Goal: Browse casually

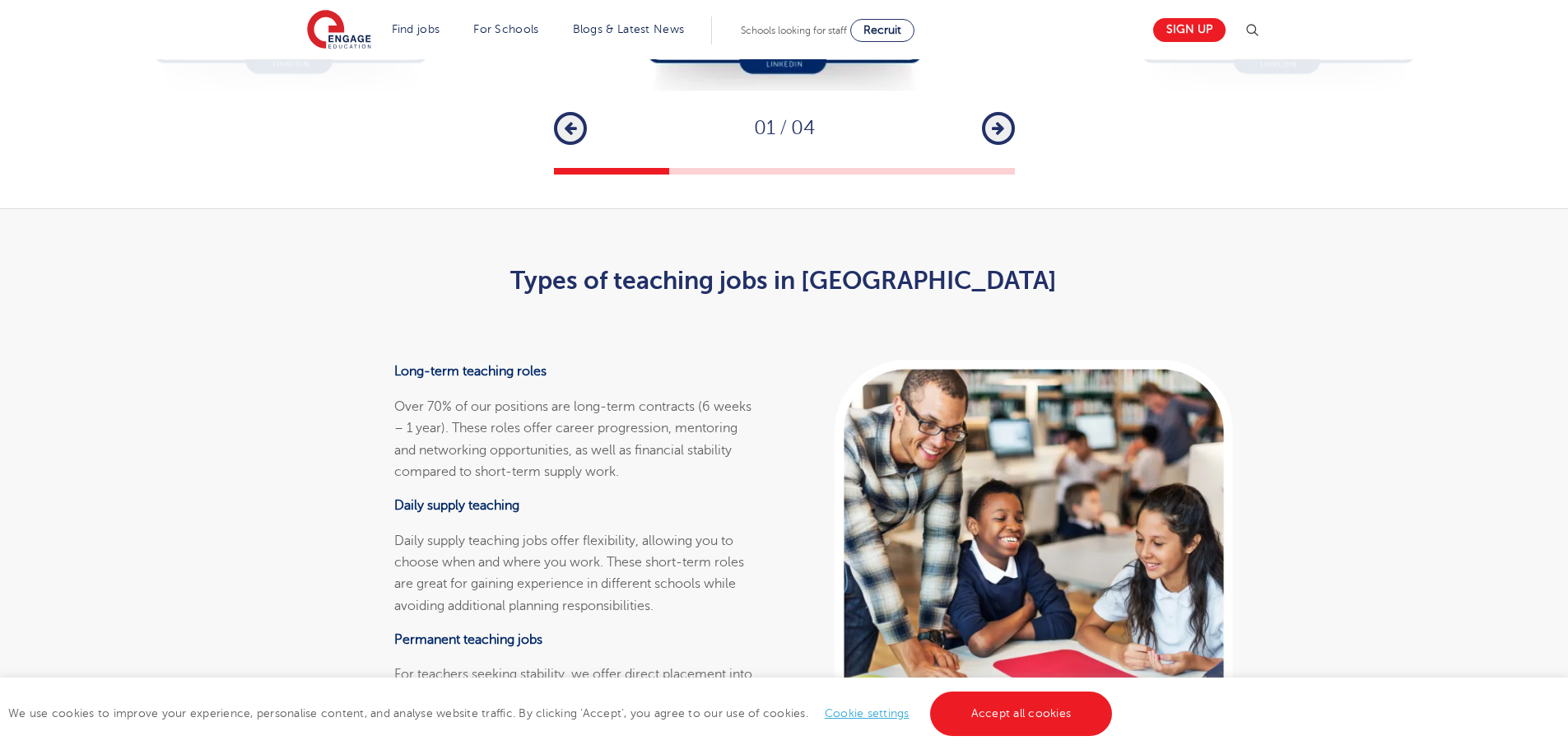
scroll to position [3127, 0]
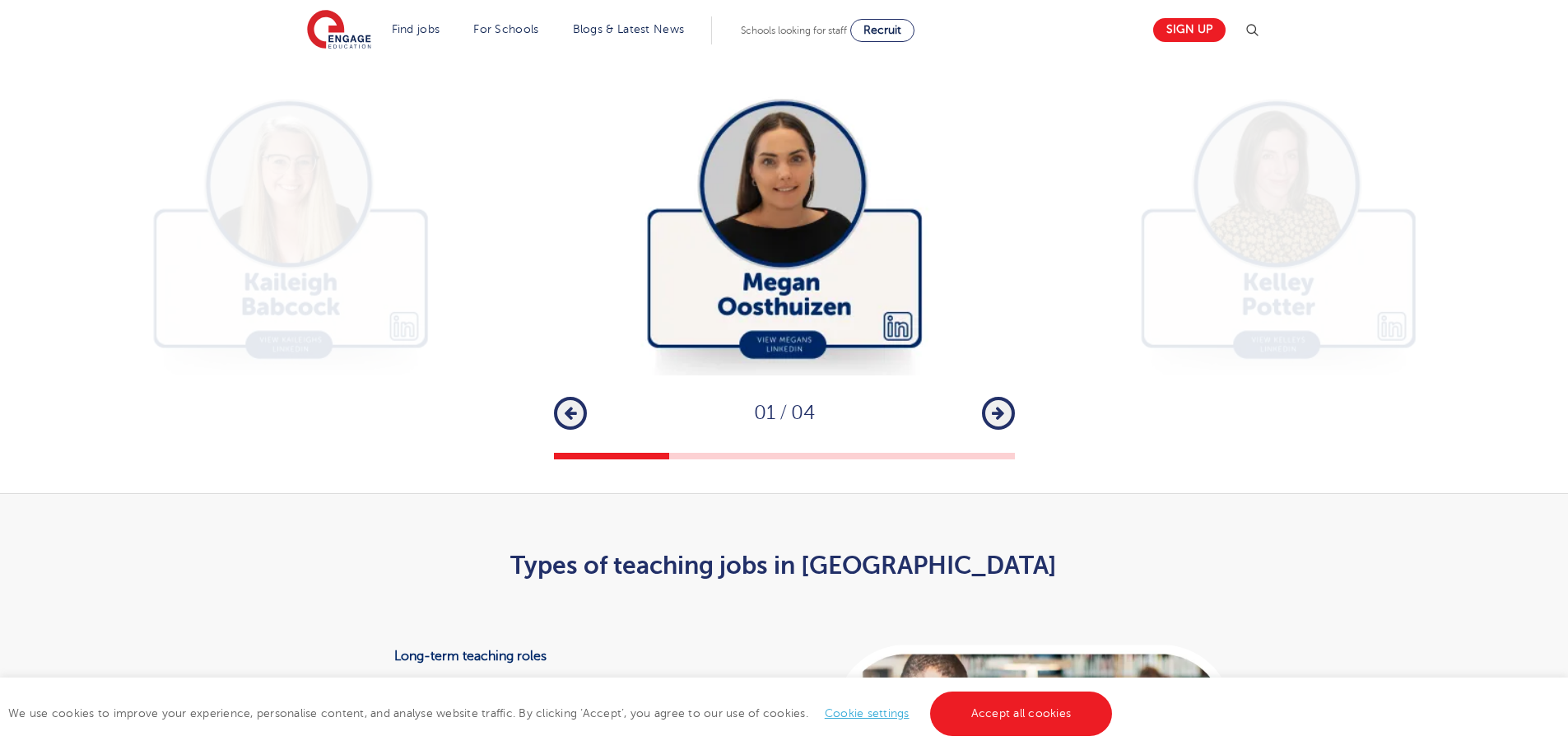
click at [998, 421] on icon "button" at bounding box center [998, 413] width 12 height 15
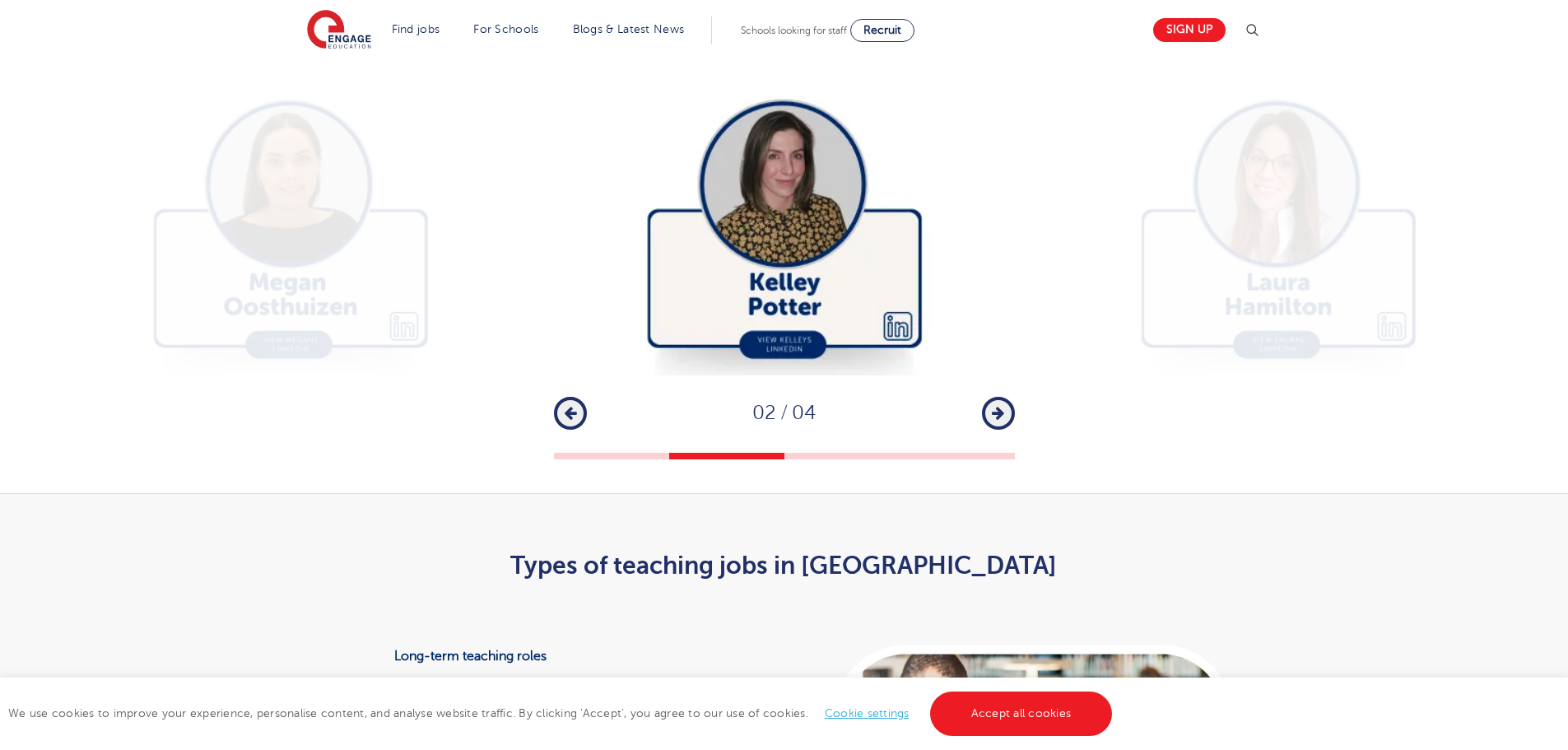
click at [998, 421] on icon "button" at bounding box center [998, 413] width 12 height 15
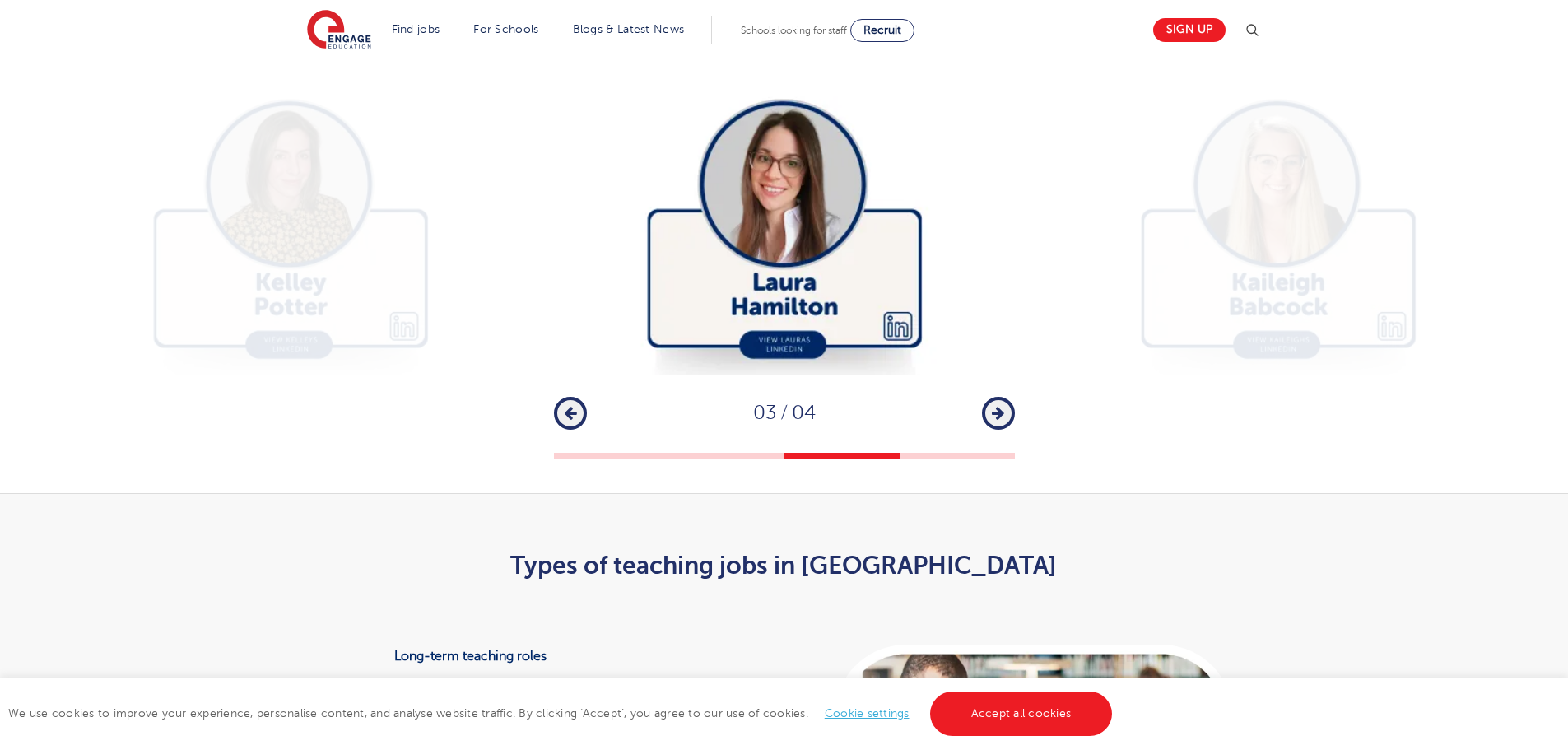
click at [998, 421] on icon "button" at bounding box center [998, 413] width 12 height 15
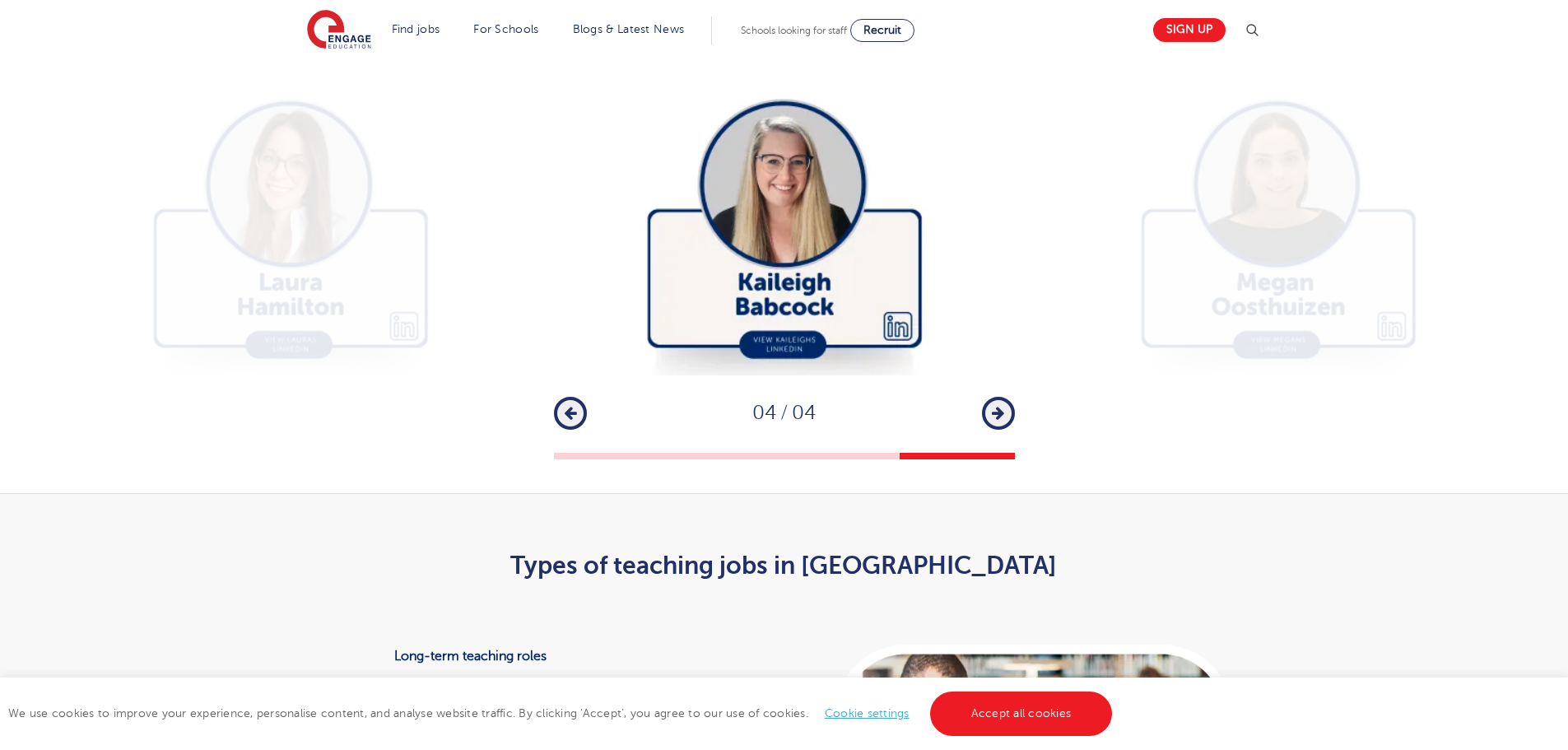
click at [998, 421] on icon "button" at bounding box center [998, 413] width 12 height 15
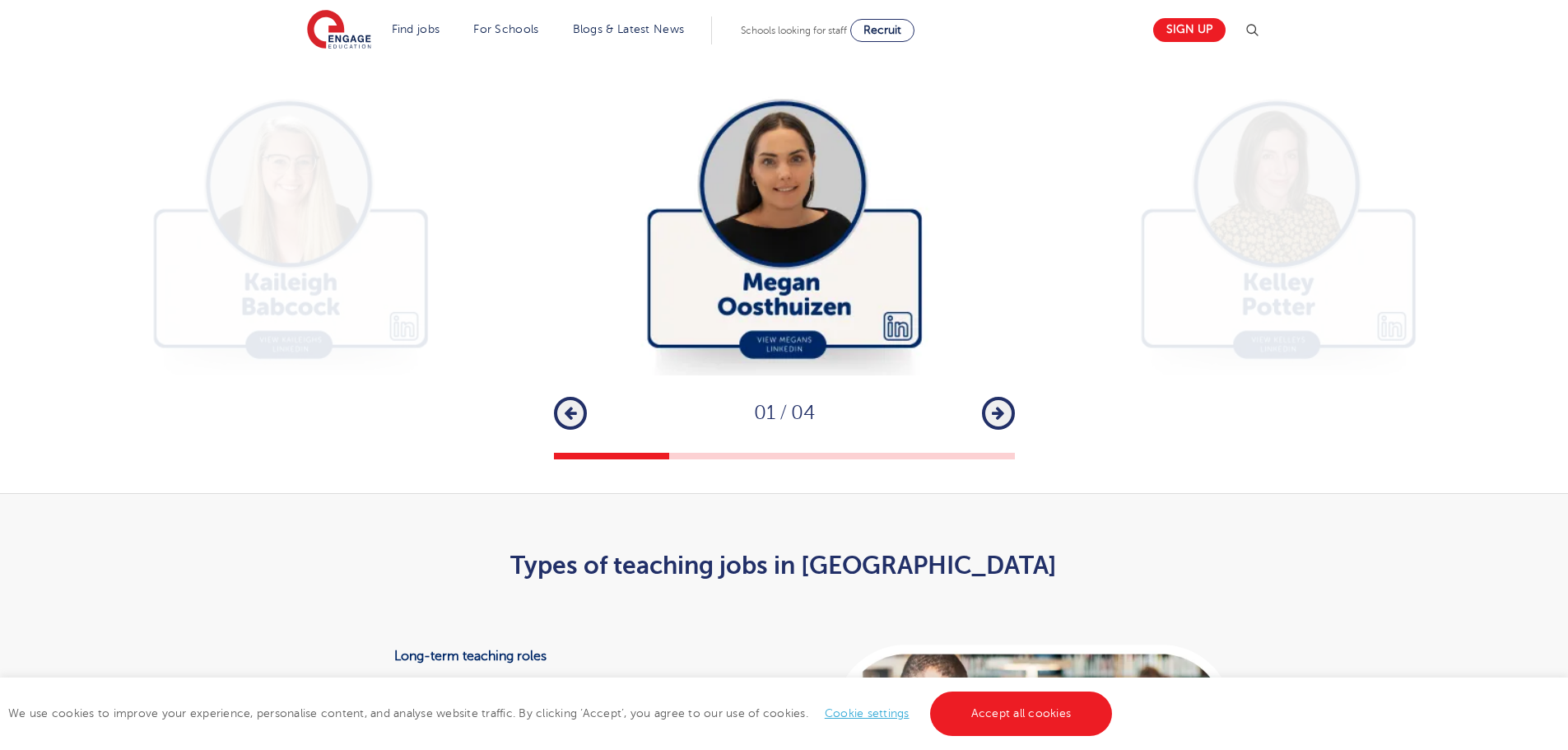
click at [998, 421] on icon "button" at bounding box center [998, 413] width 12 height 15
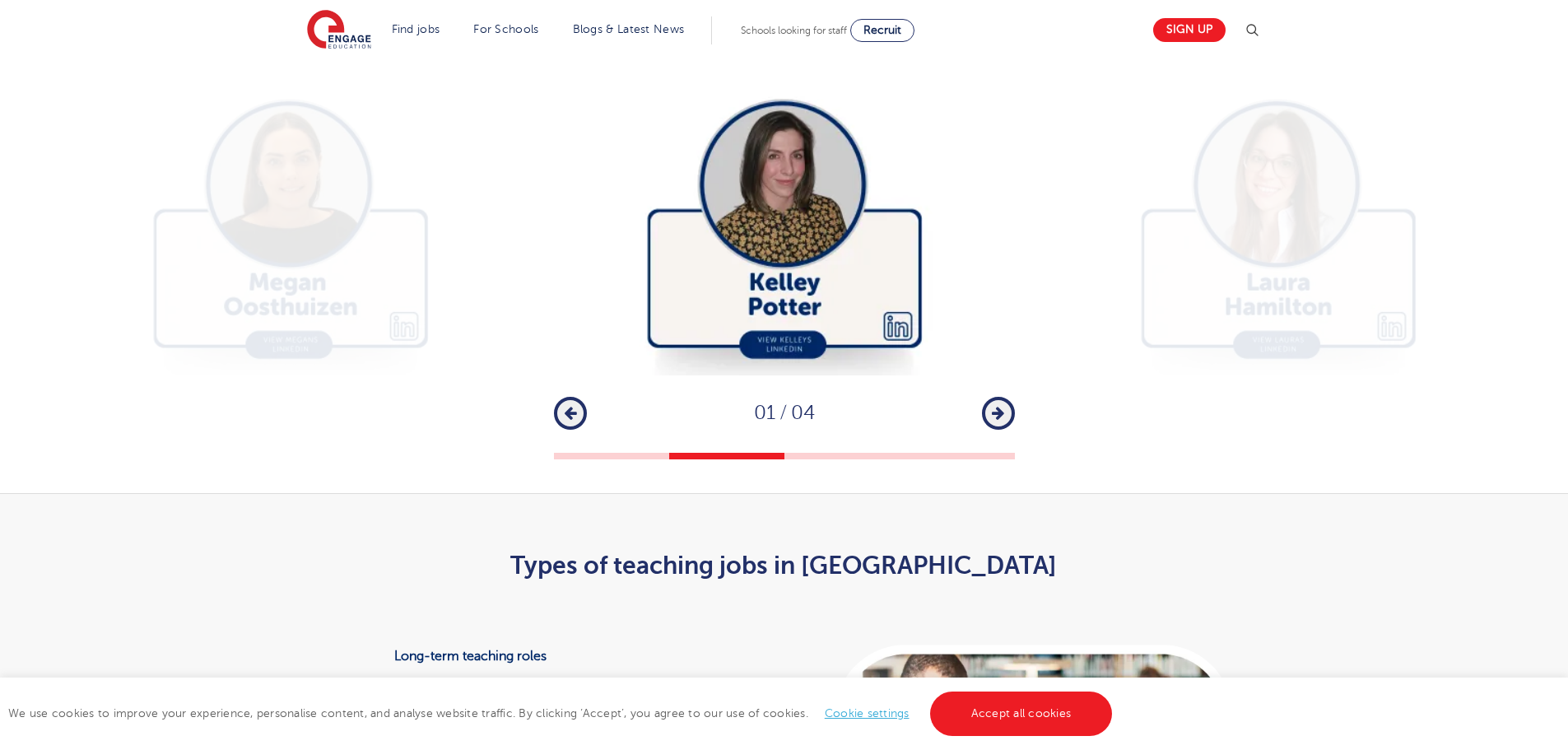
click at [998, 421] on icon "button" at bounding box center [998, 413] width 12 height 15
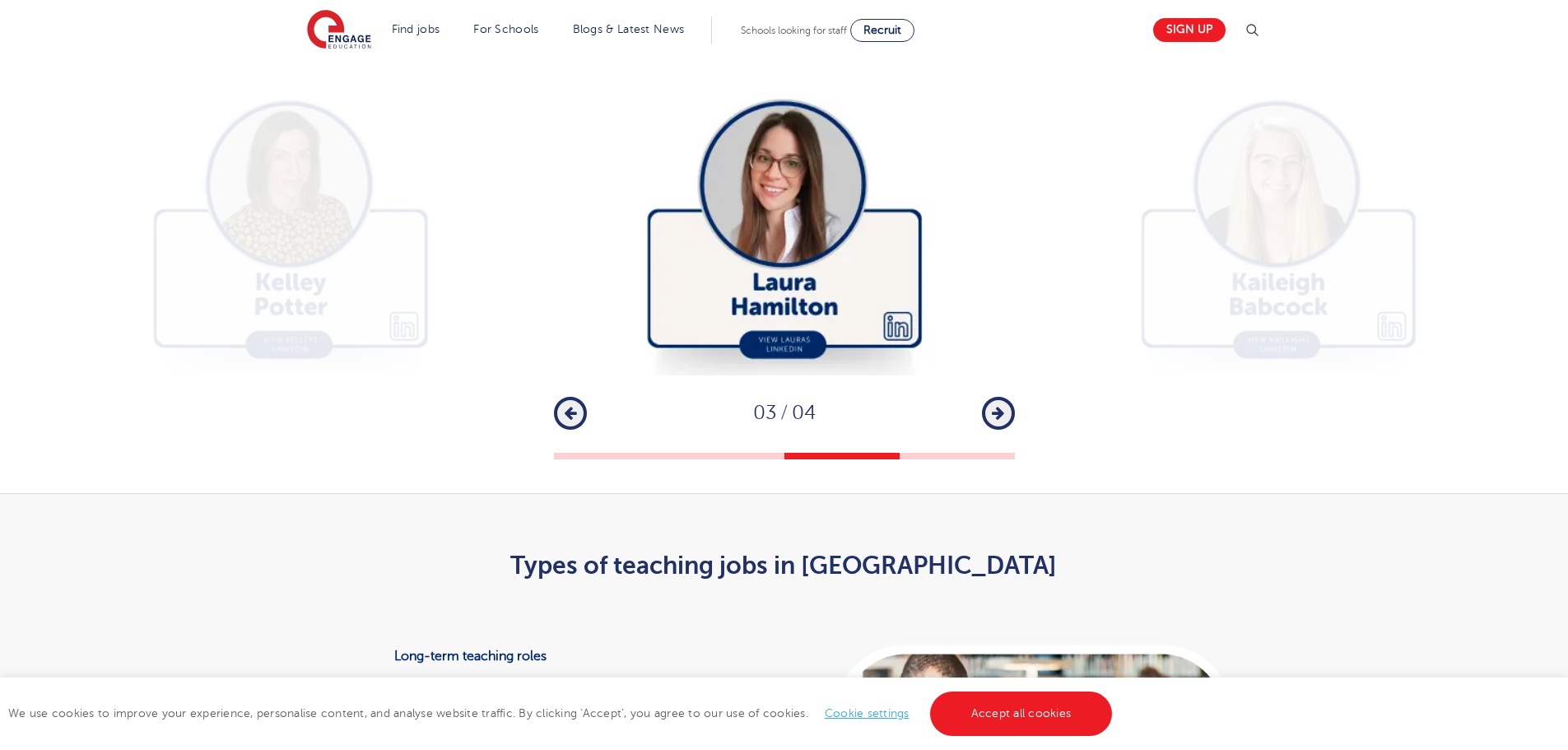
click at [998, 421] on icon "button" at bounding box center [998, 413] width 12 height 15
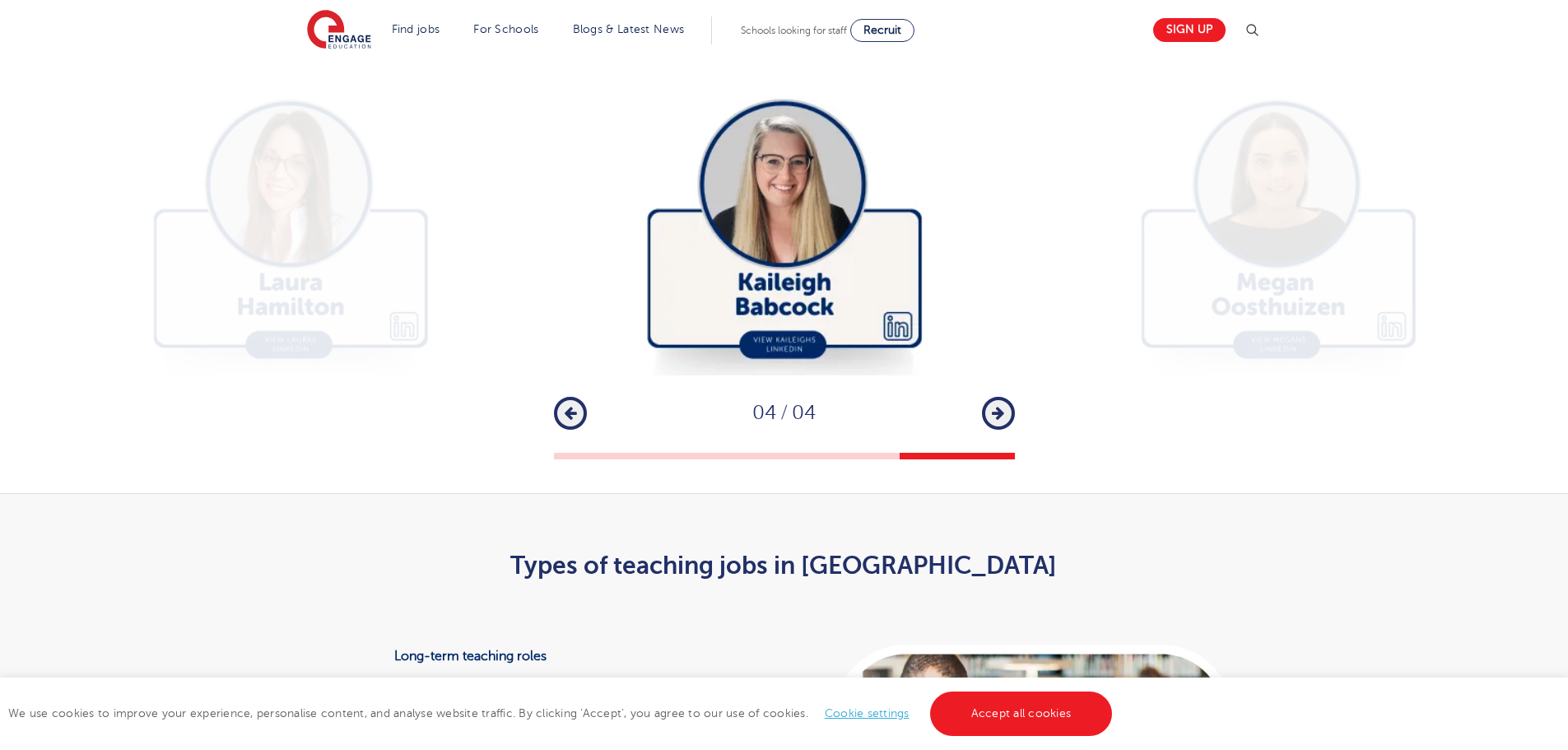
click at [998, 421] on icon "button" at bounding box center [998, 413] width 12 height 15
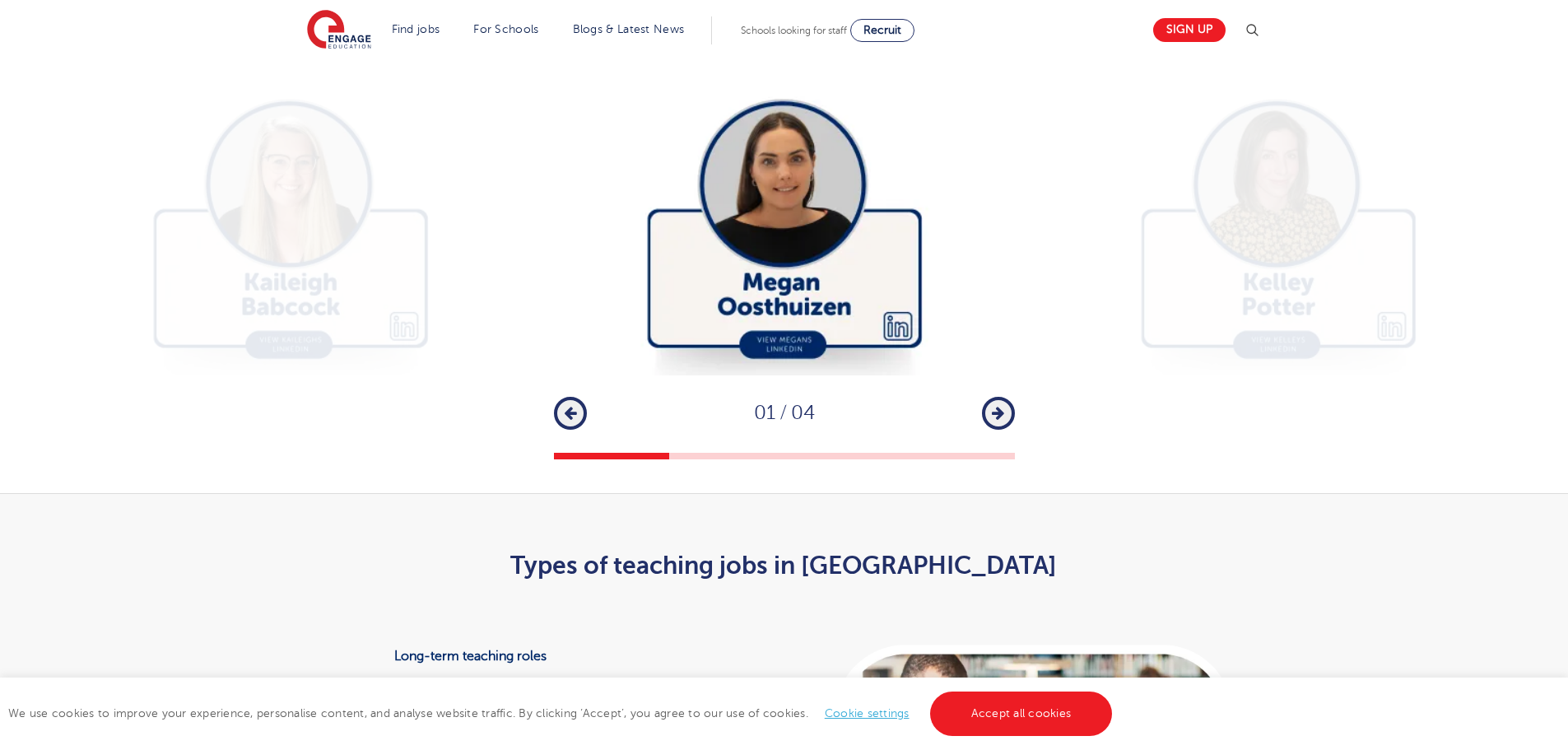
click at [998, 421] on icon "button" at bounding box center [998, 413] width 12 height 15
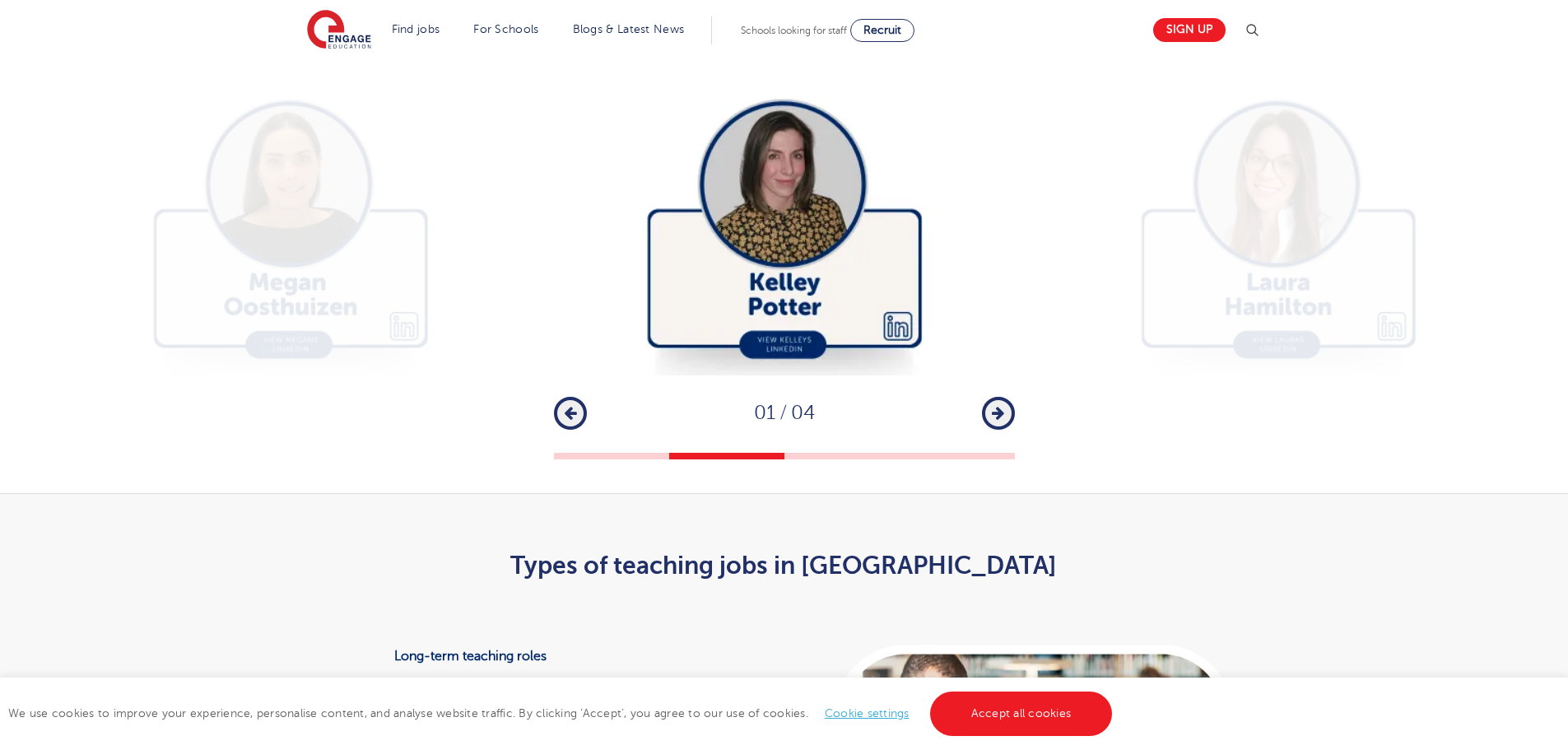
click at [998, 421] on icon "button" at bounding box center [998, 413] width 12 height 15
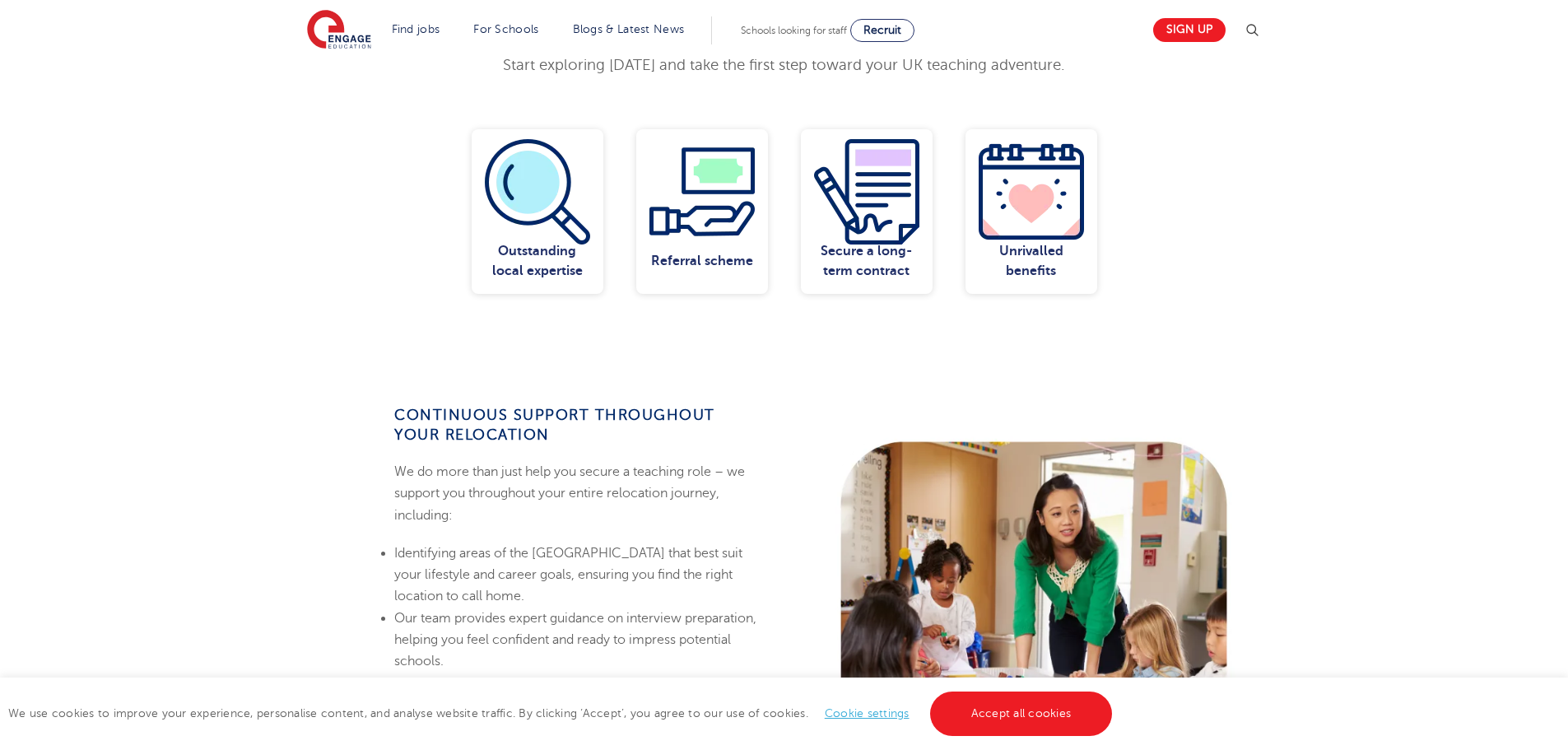
scroll to position [1152, 0]
